Goal: Navigation & Orientation: Find specific page/section

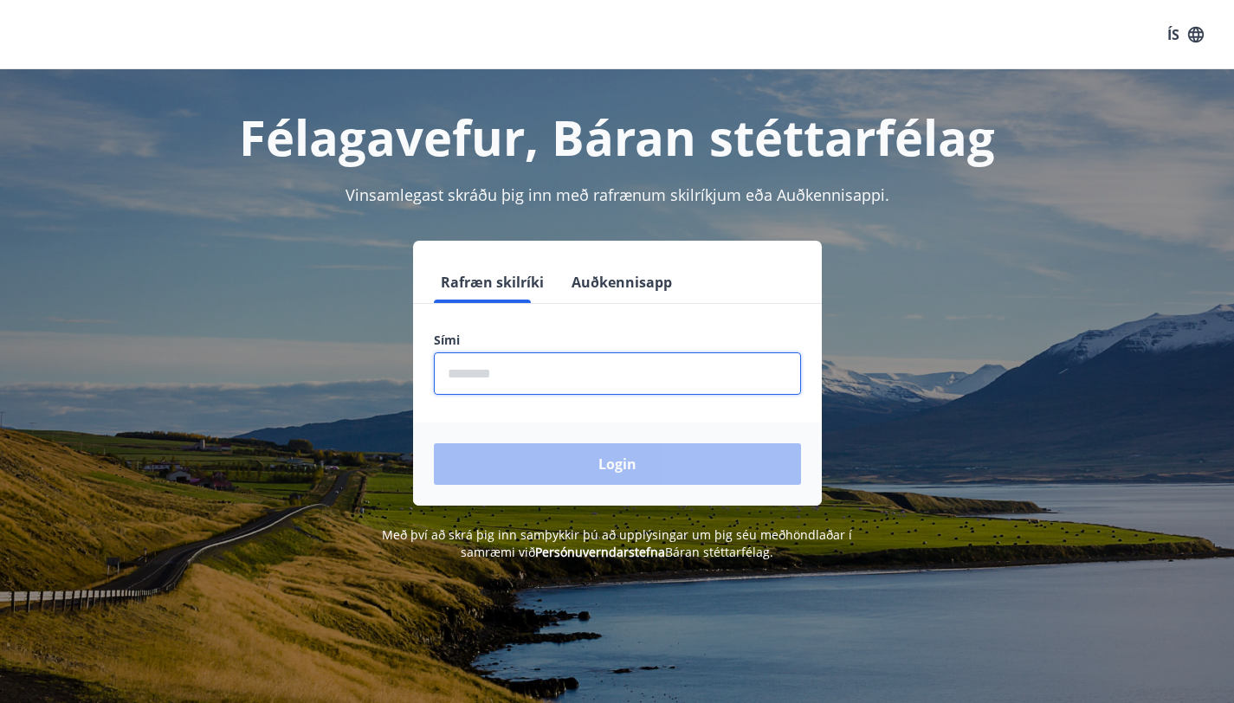
click at [585, 367] on input "phone" at bounding box center [617, 373] width 367 height 42
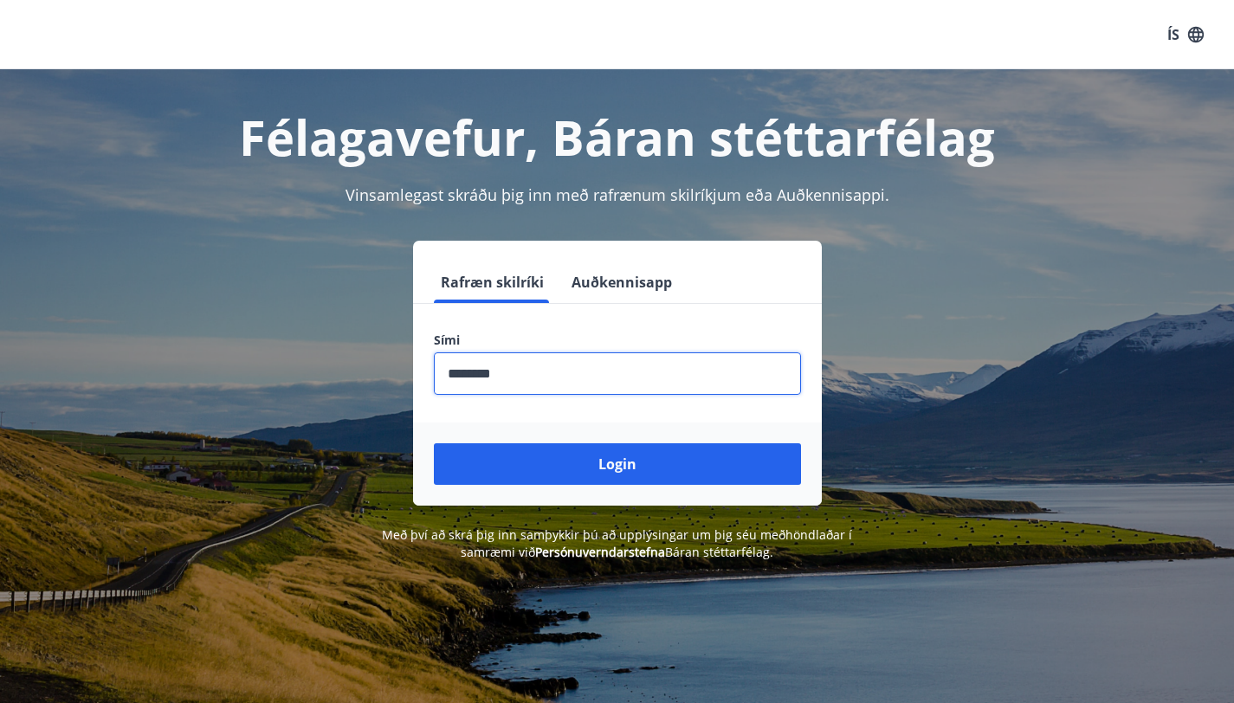
type input "********"
click at [619, 459] on button "Login" at bounding box center [617, 464] width 367 height 42
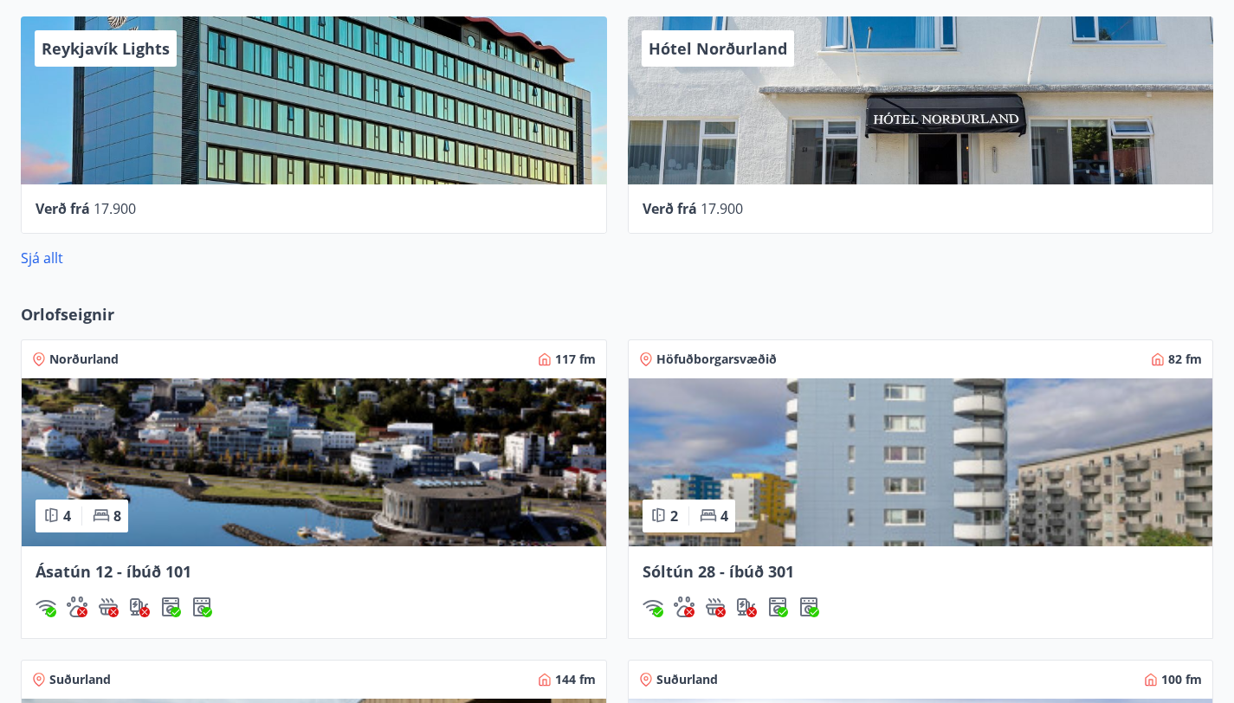
scroll to position [1524, 0]
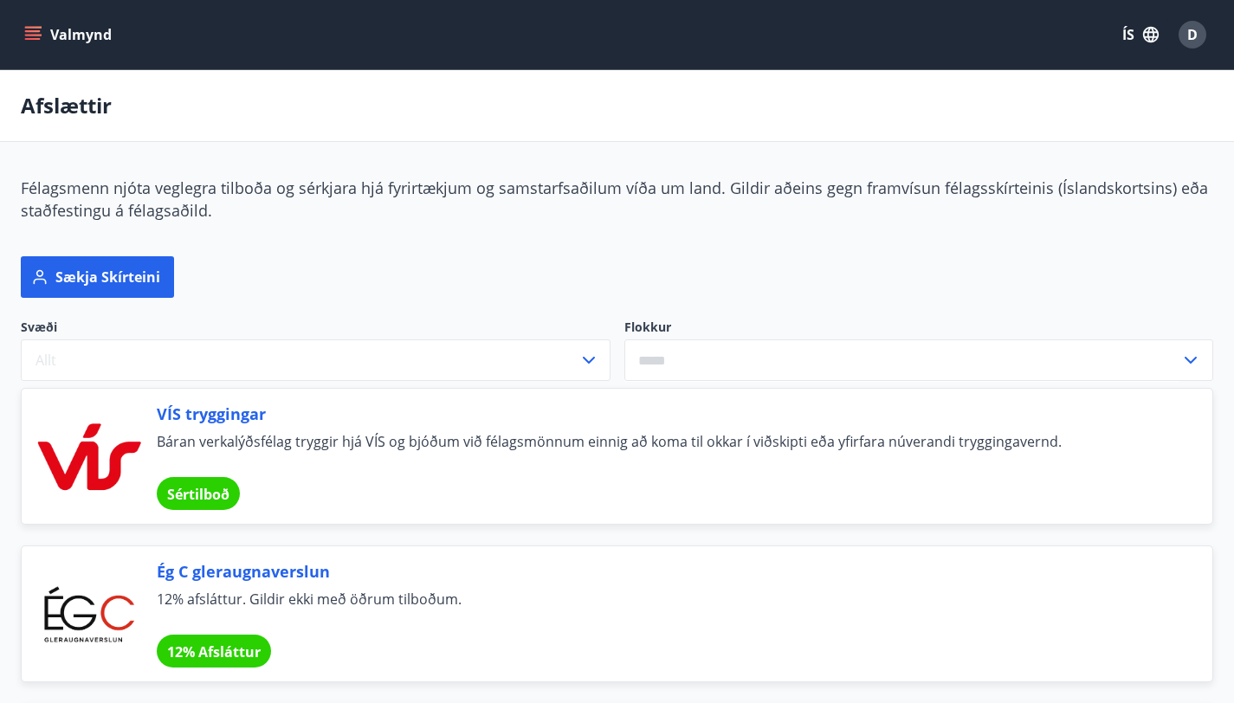
click at [44, 38] on button "Valmynd" at bounding box center [70, 34] width 98 height 31
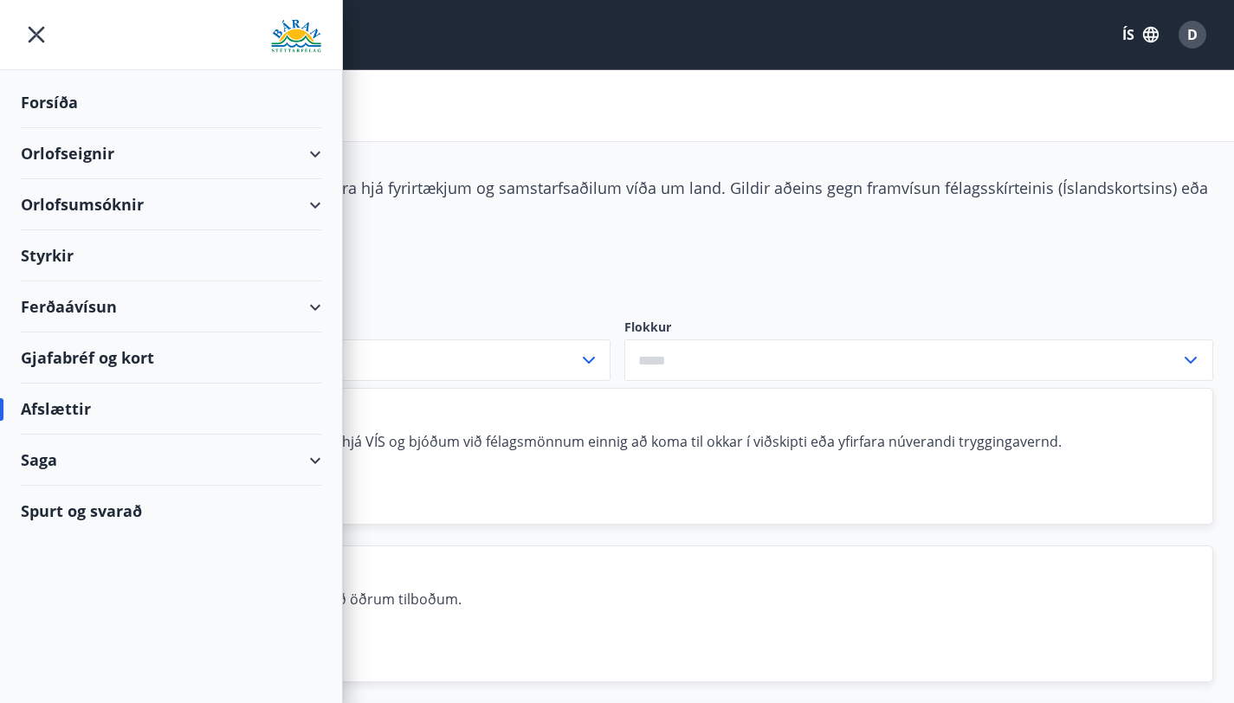
click at [56, 96] on div "Forsíða" at bounding box center [171, 102] width 300 height 51
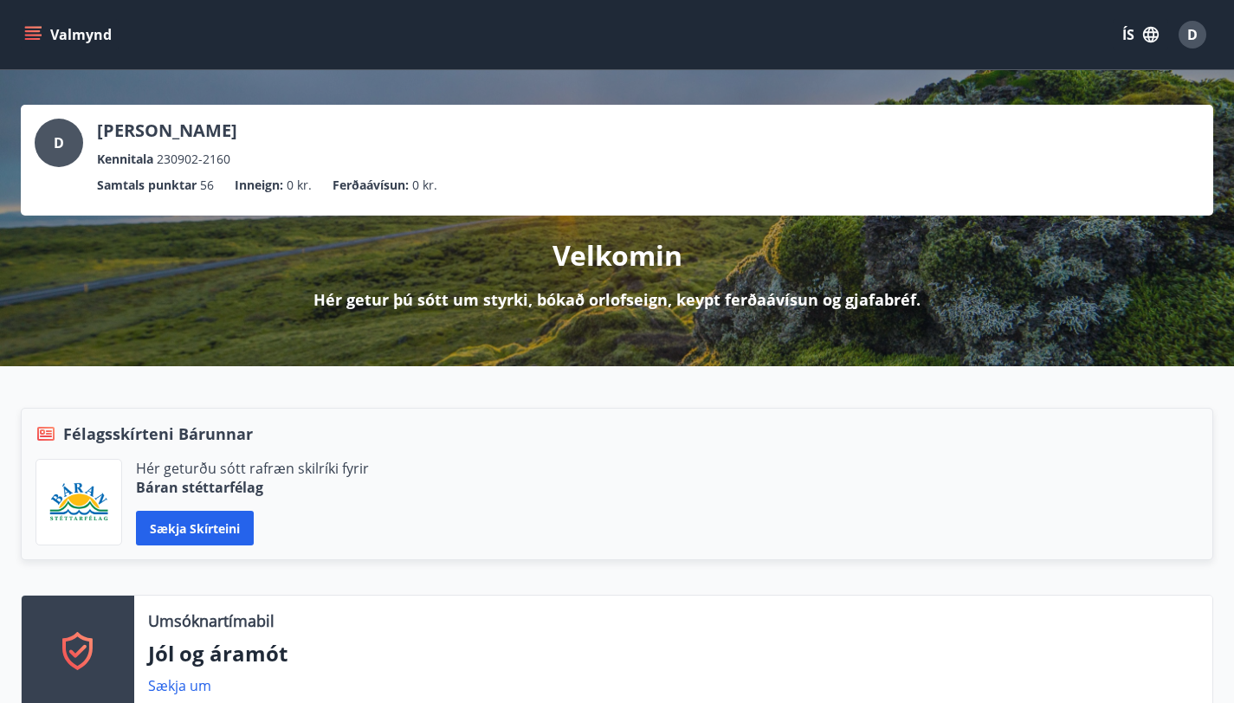
click at [42, 37] on button "Valmynd" at bounding box center [70, 34] width 98 height 31
